Goal: Information Seeking & Learning: Learn about a topic

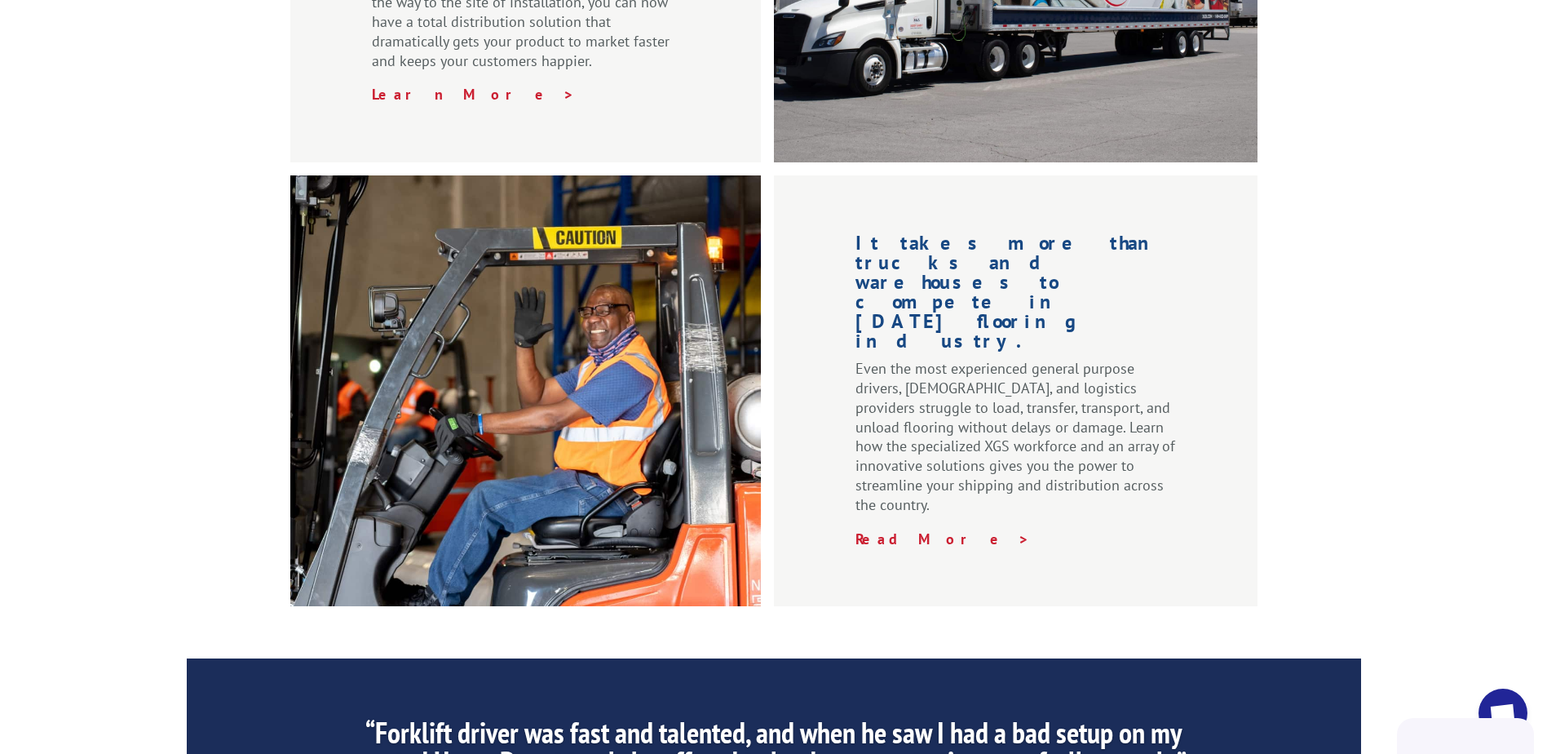
scroll to position [2039, 0]
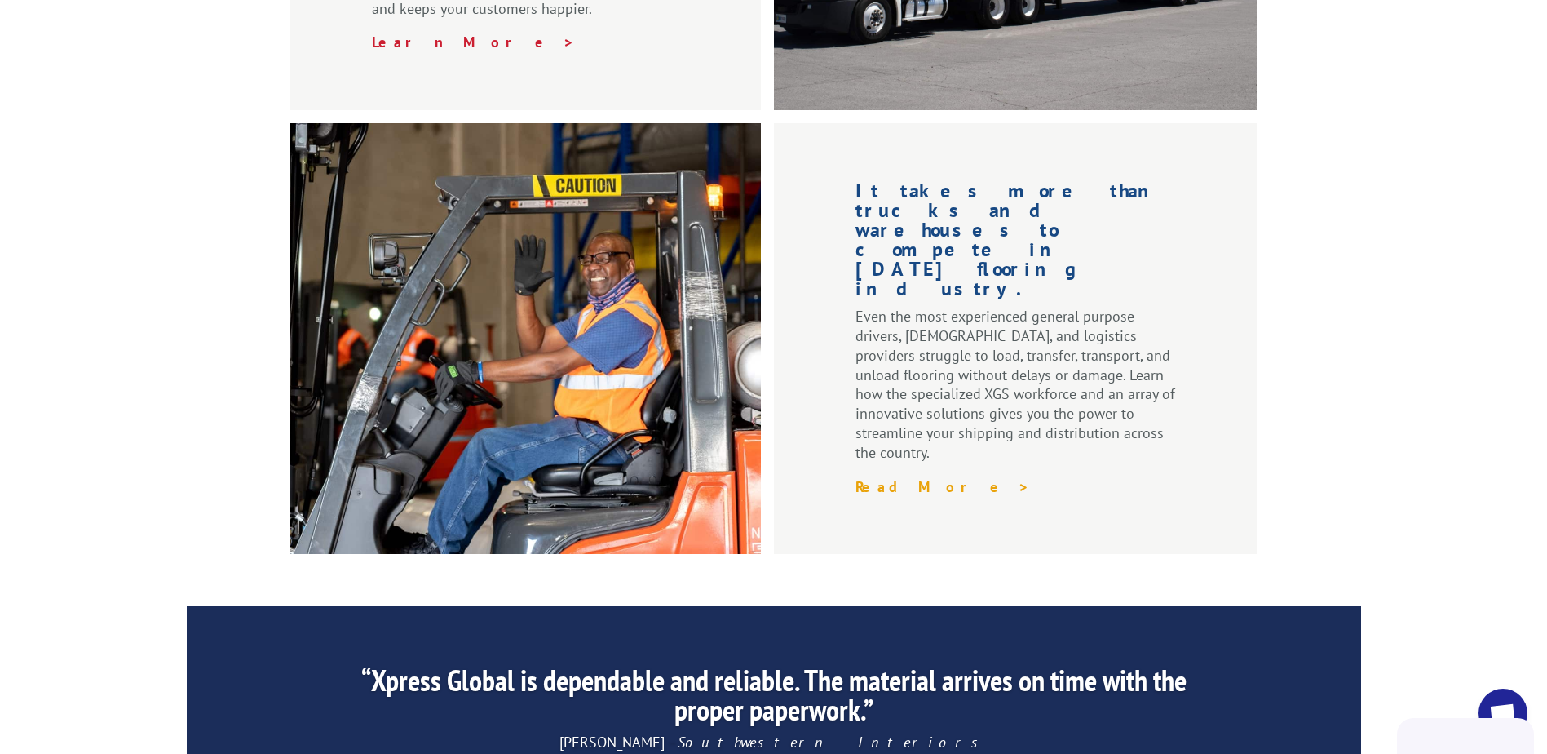
click at [901, 477] on link "Read More >" at bounding box center [943, 486] width 175 height 19
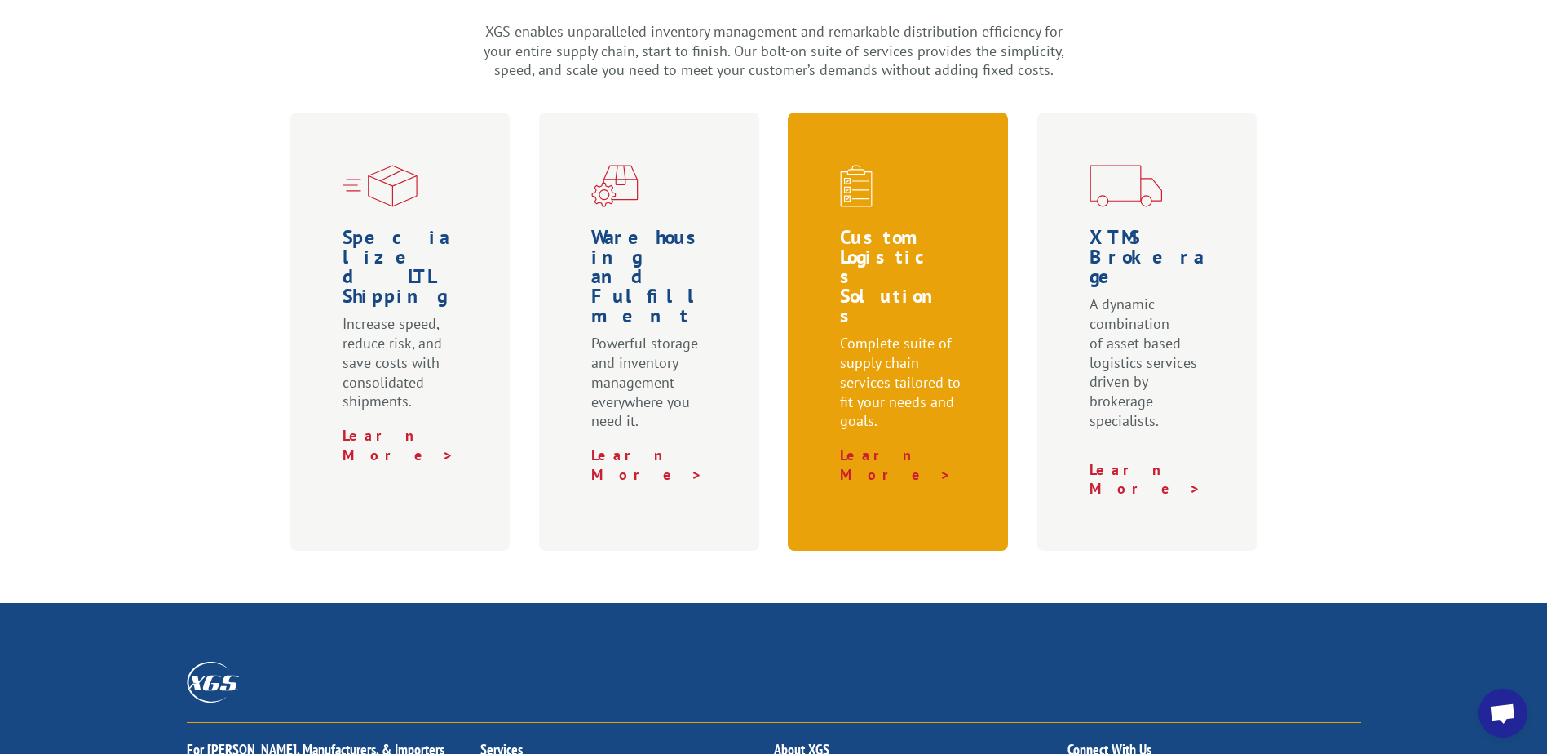
scroll to position [571, 0]
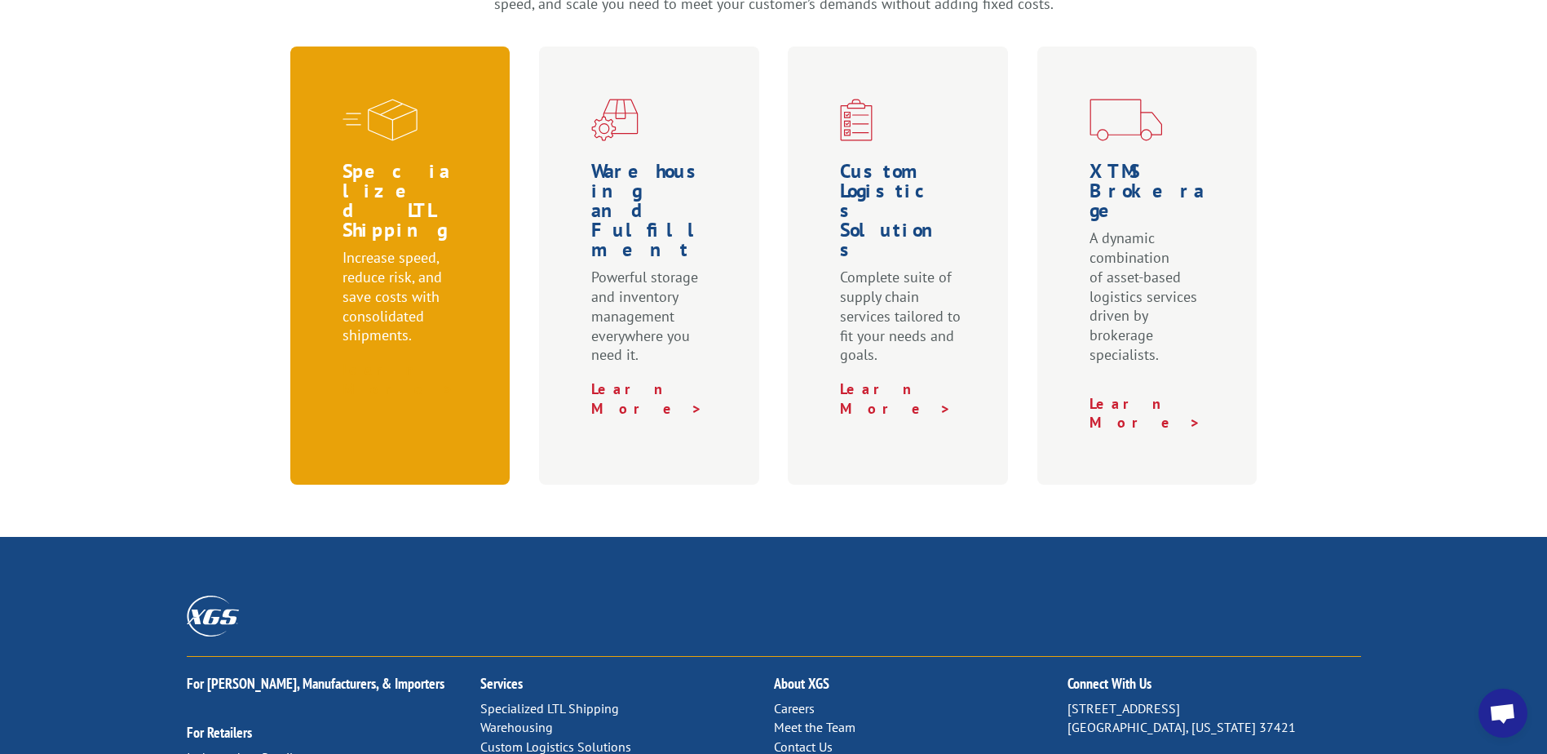
click at [423, 360] on link "Learn More >" at bounding box center [399, 379] width 112 height 38
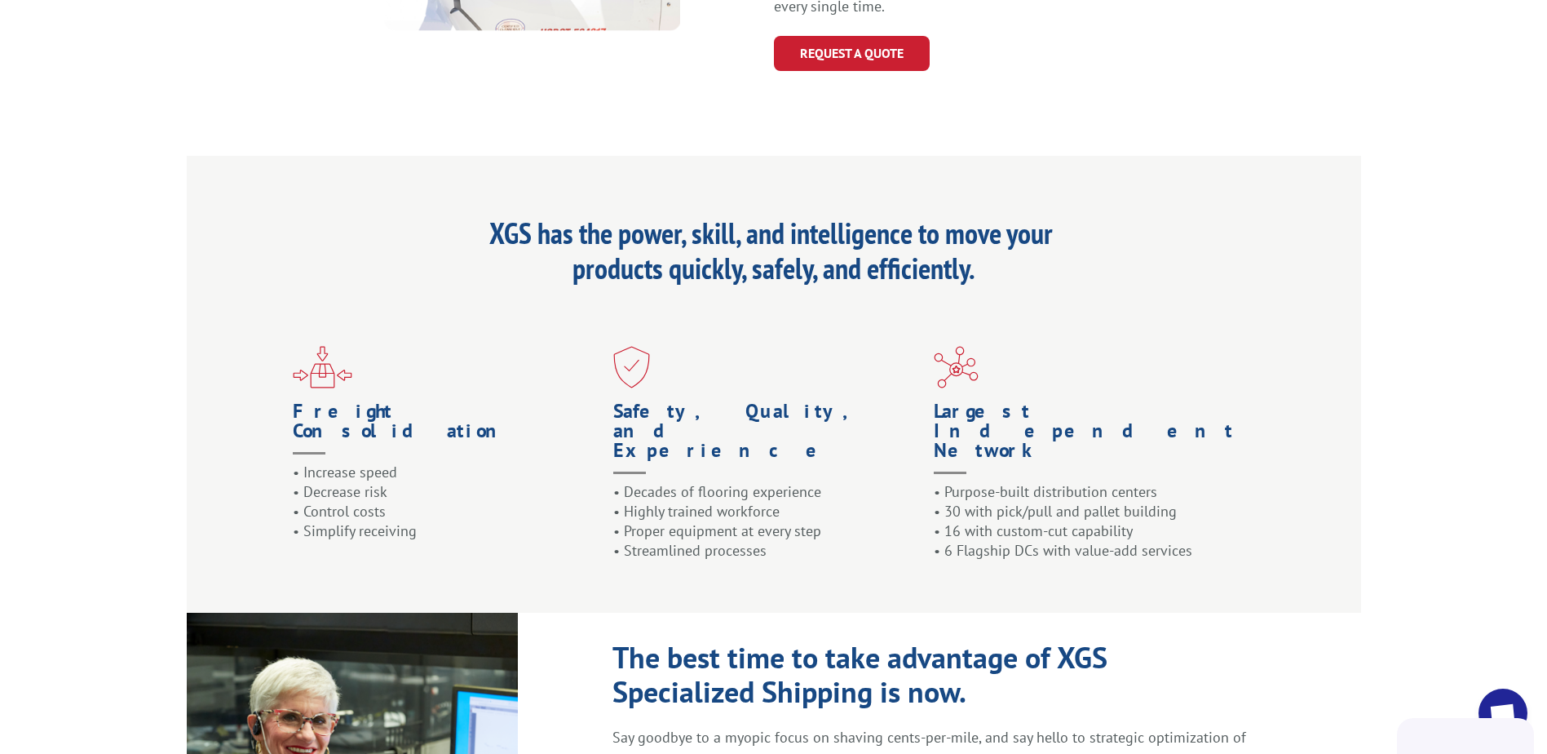
scroll to position [1387, 0]
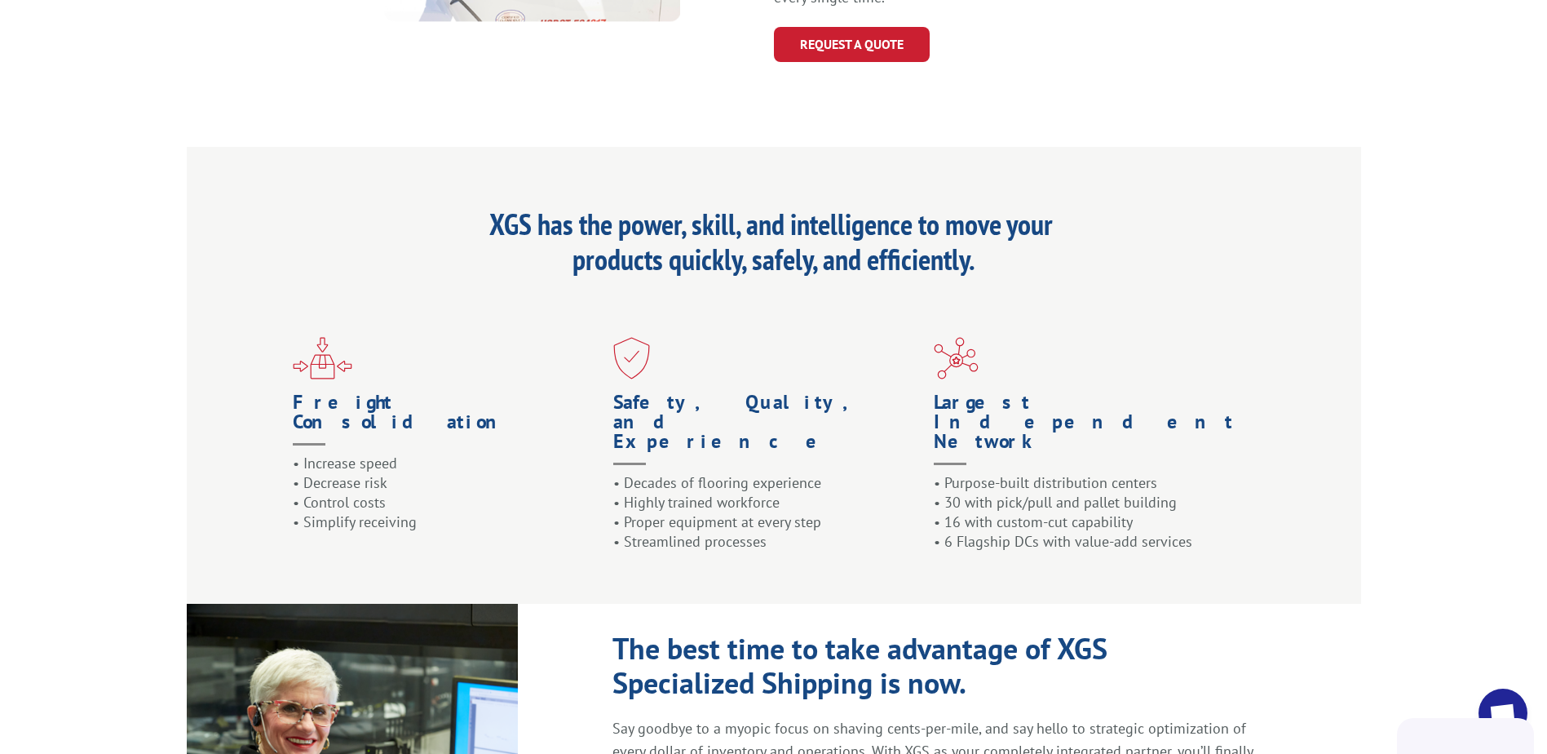
click at [1082, 392] on h1 "Largest Independent Network" at bounding box center [1088, 432] width 308 height 81
